Goal: Check status

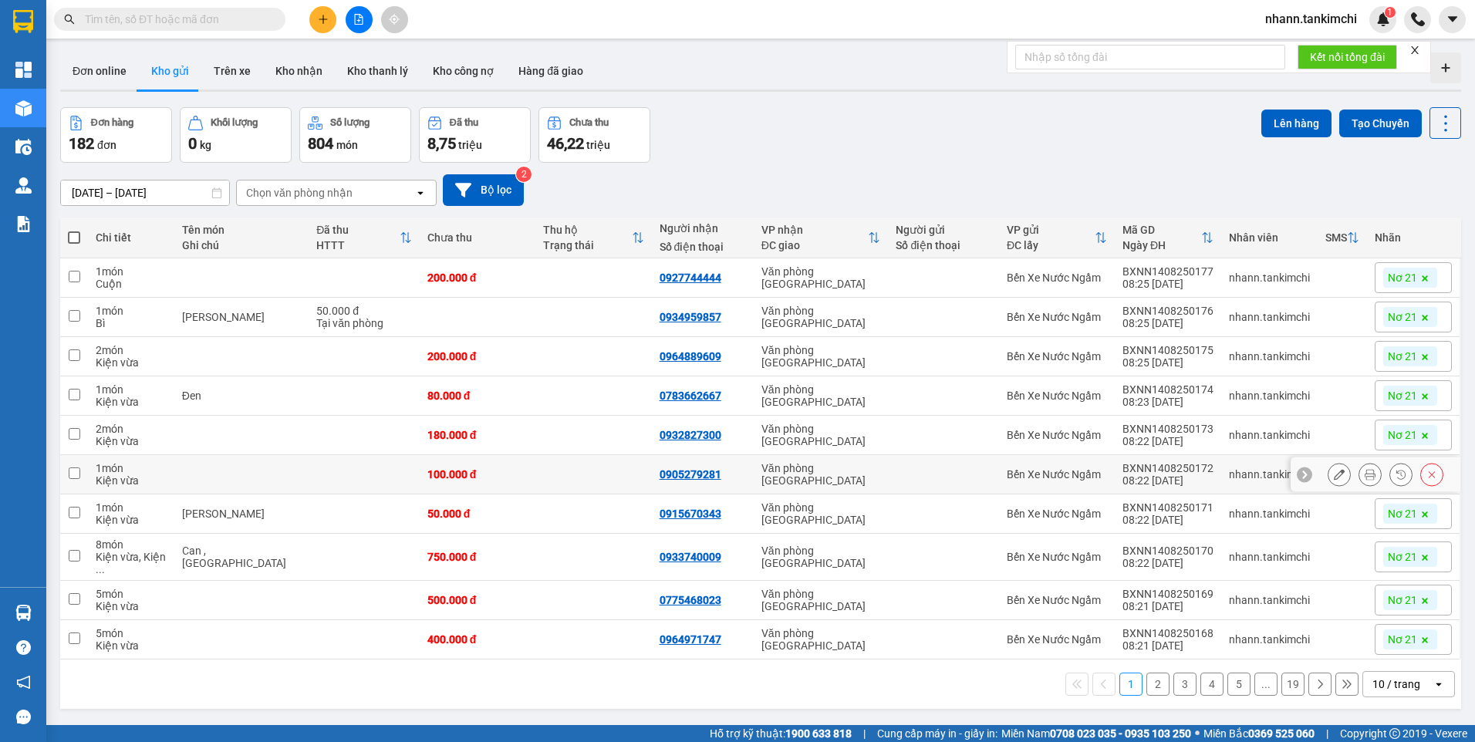
scroll to position [71, 0]
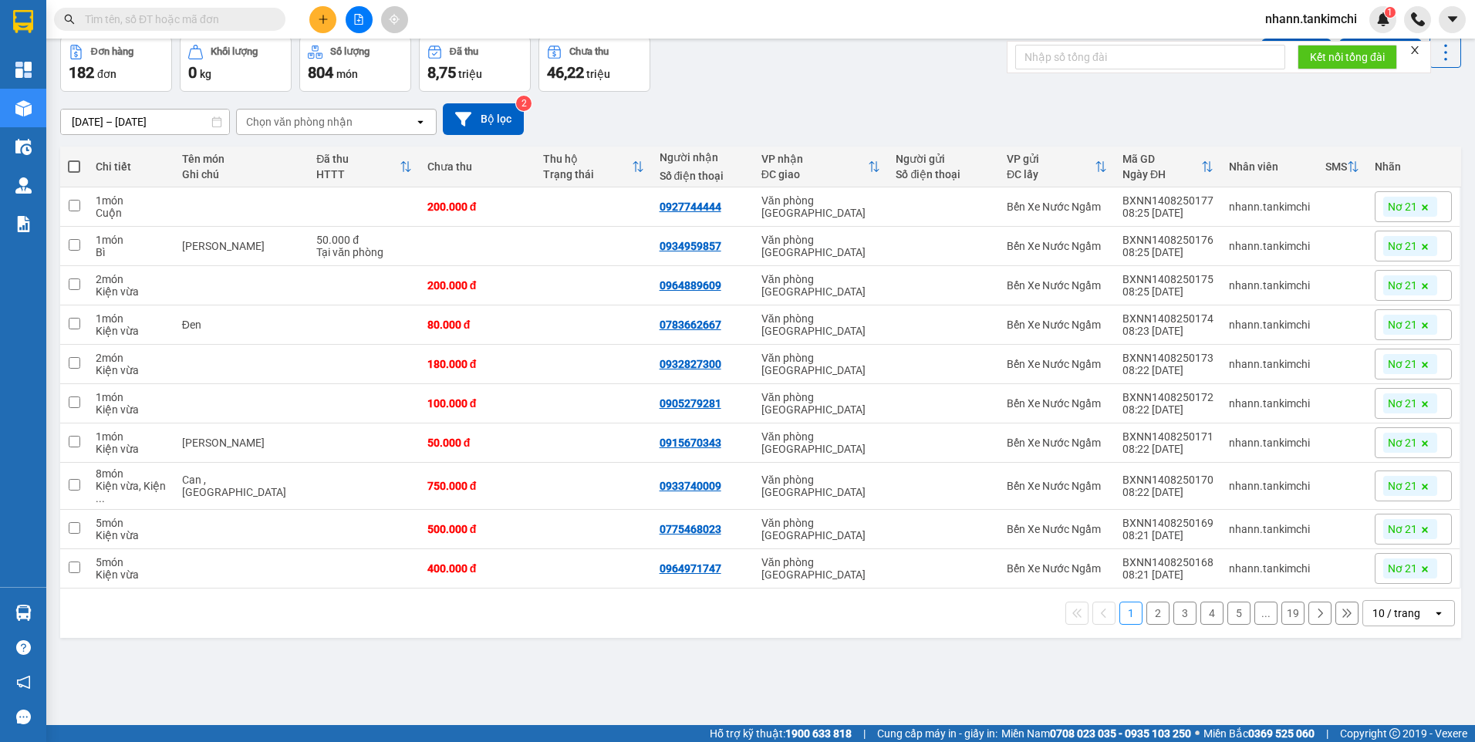
click at [1375, 606] on div "10 / trang" at bounding box center [1397, 613] width 48 height 15
click at [1377, 578] on span "100 / trang" at bounding box center [1392, 571] width 56 height 15
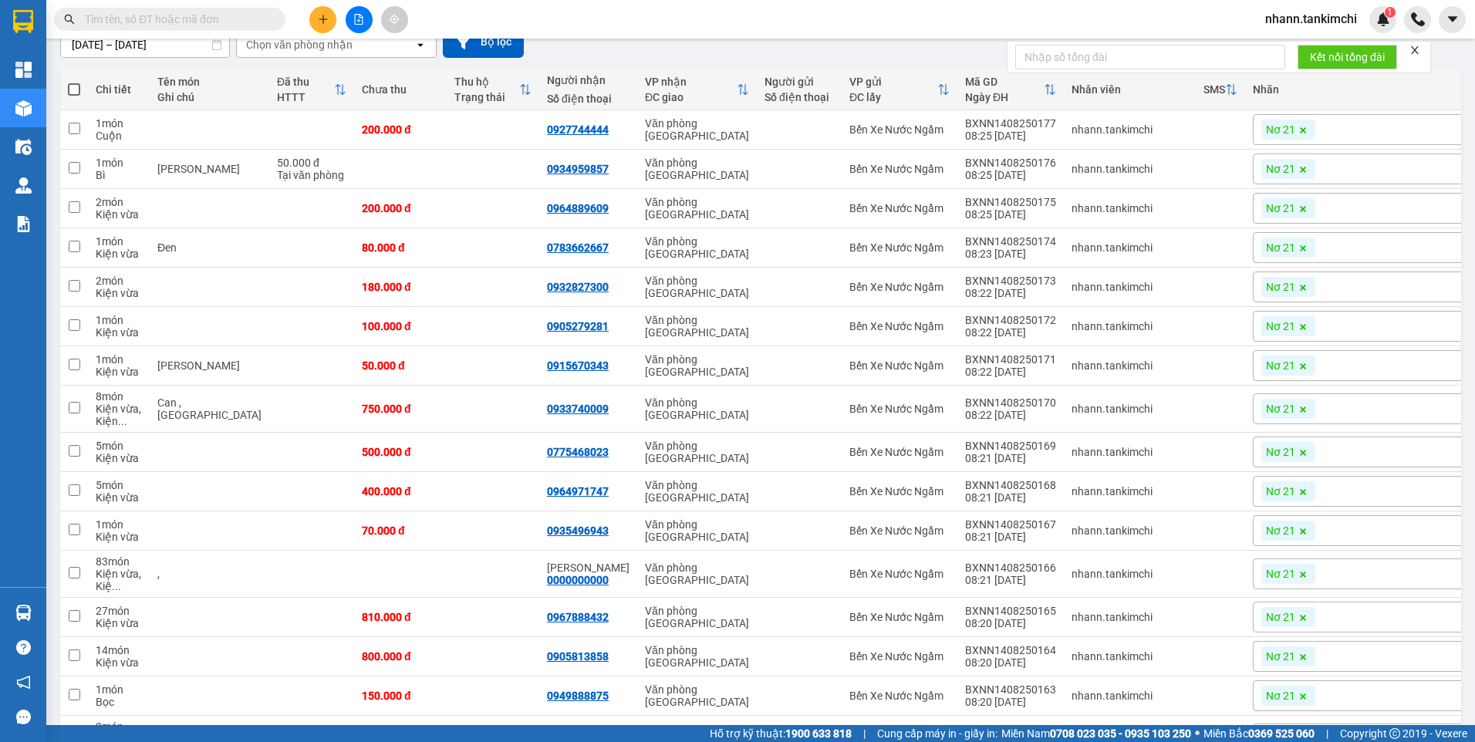
scroll to position [0, 0]
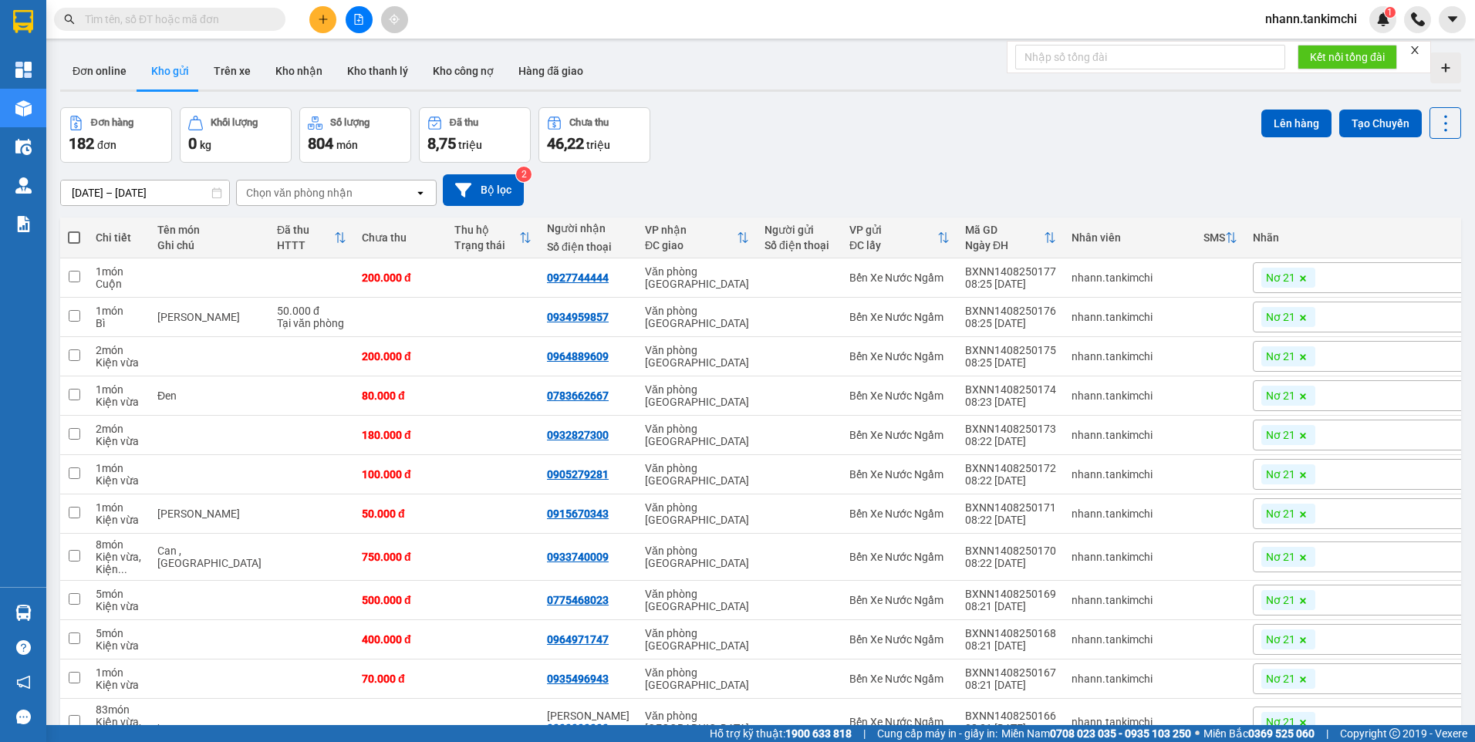
click at [176, 22] on input "text" at bounding box center [176, 19] width 182 height 17
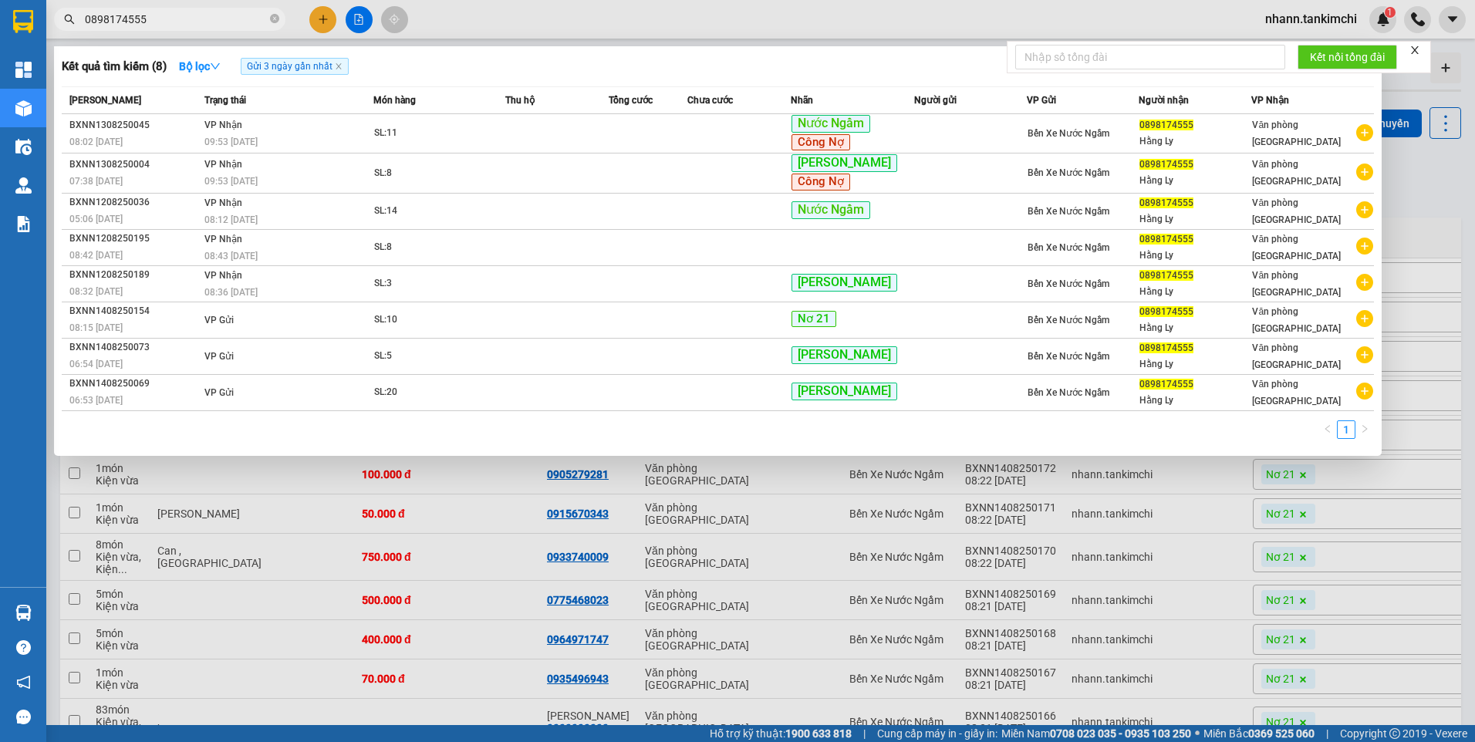
type input "0898174555"
click at [274, 15] on icon "close-circle" at bounding box center [274, 18] width 9 height 9
